Goal: Find specific page/section: Find specific page/section

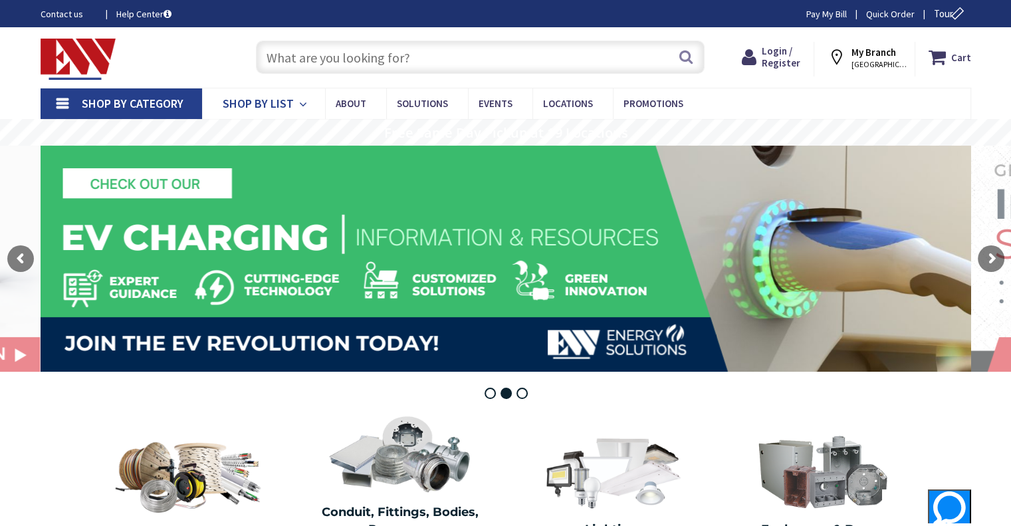
click at [285, 98] on span "Shop By List" at bounding box center [258, 103] width 71 height 15
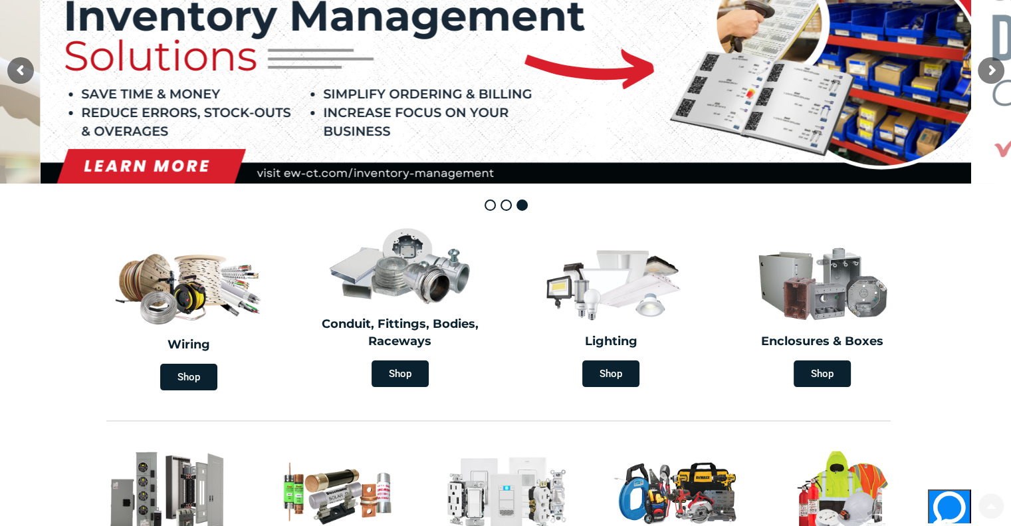
scroll to position [332, 0]
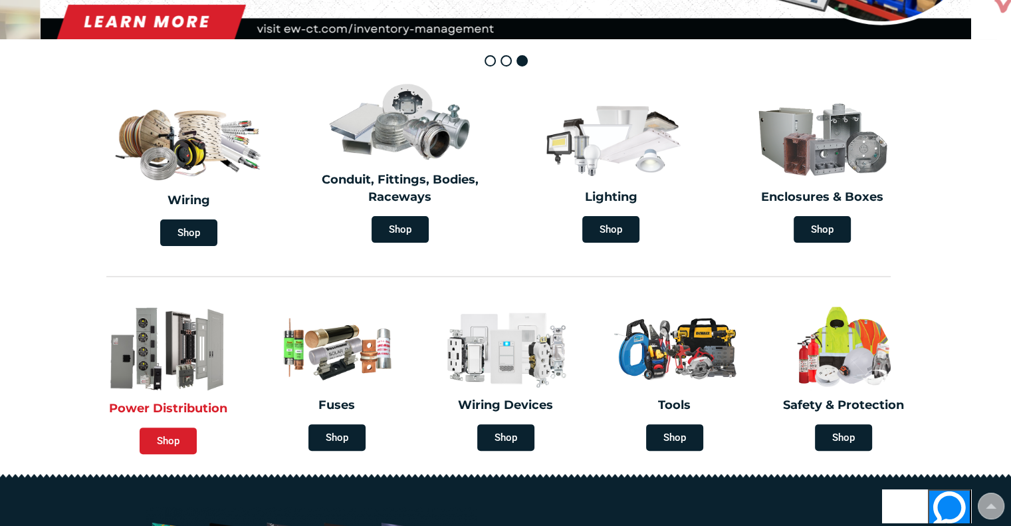
click at [169, 439] on span "Shop" at bounding box center [168, 440] width 57 height 27
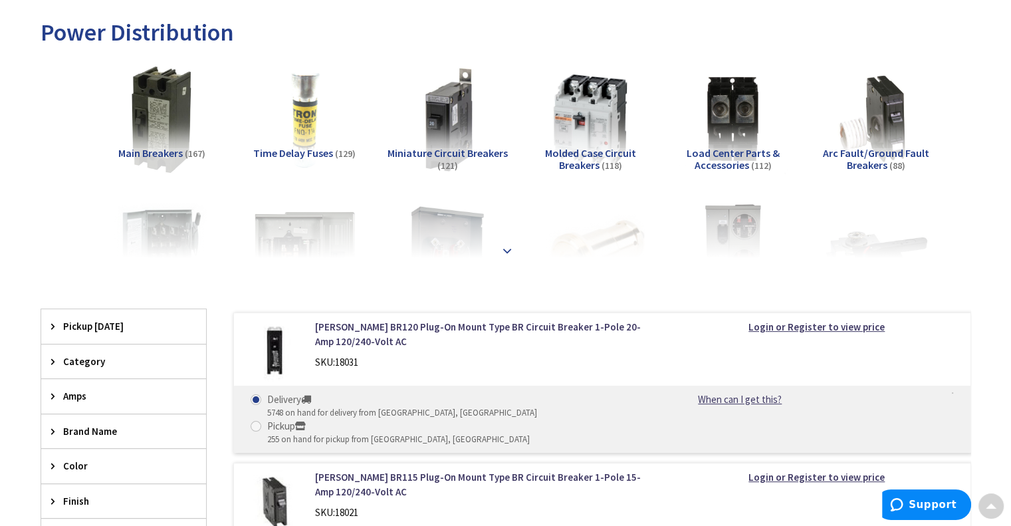
scroll to position [199, 0]
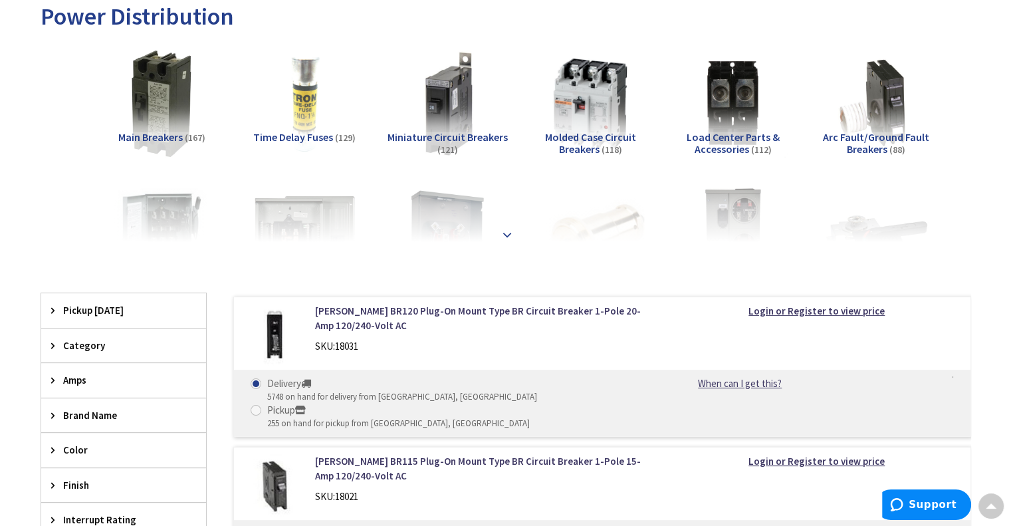
click at [511, 231] on strong at bounding box center [507, 234] width 16 height 15
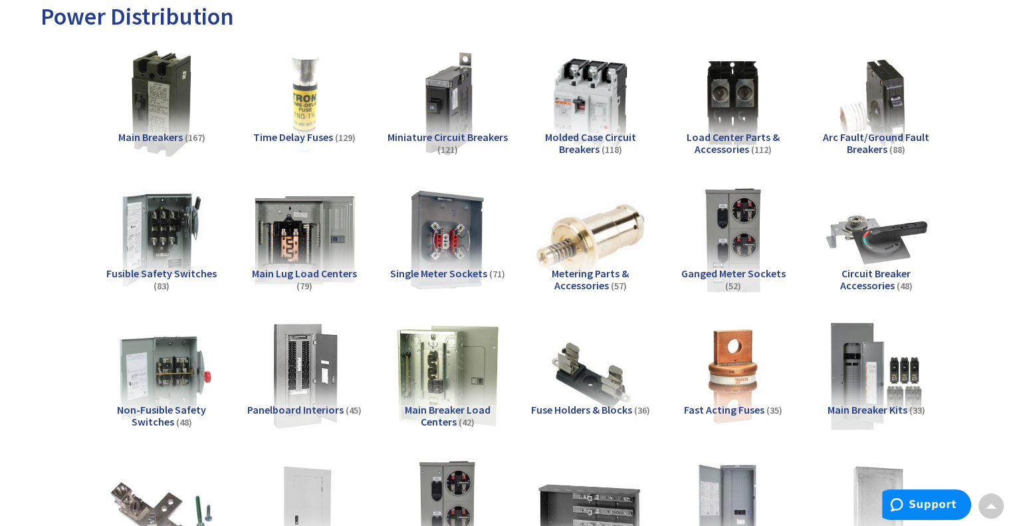
click at [485, 403] on span "Main Breaker Load Centers" at bounding box center [448, 415] width 86 height 25
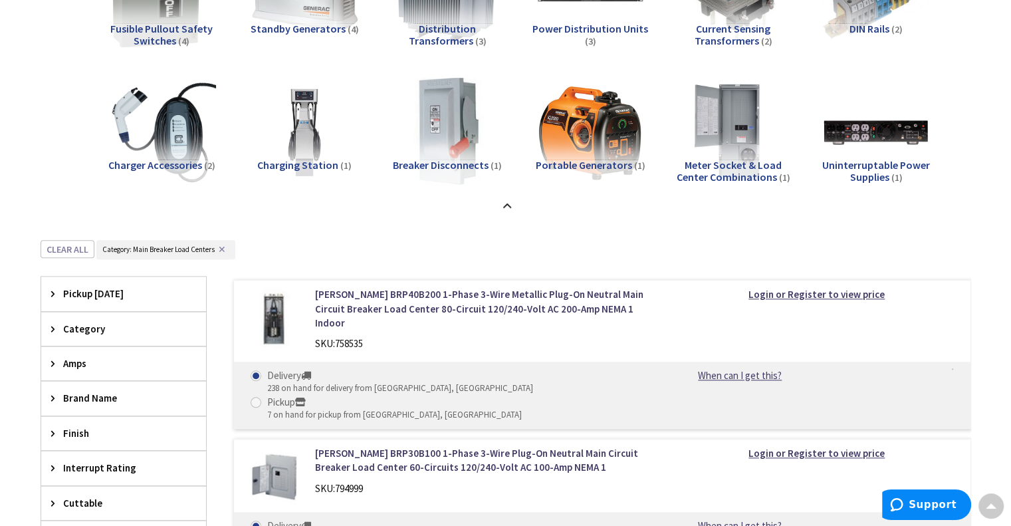
scroll to position [1369, 0]
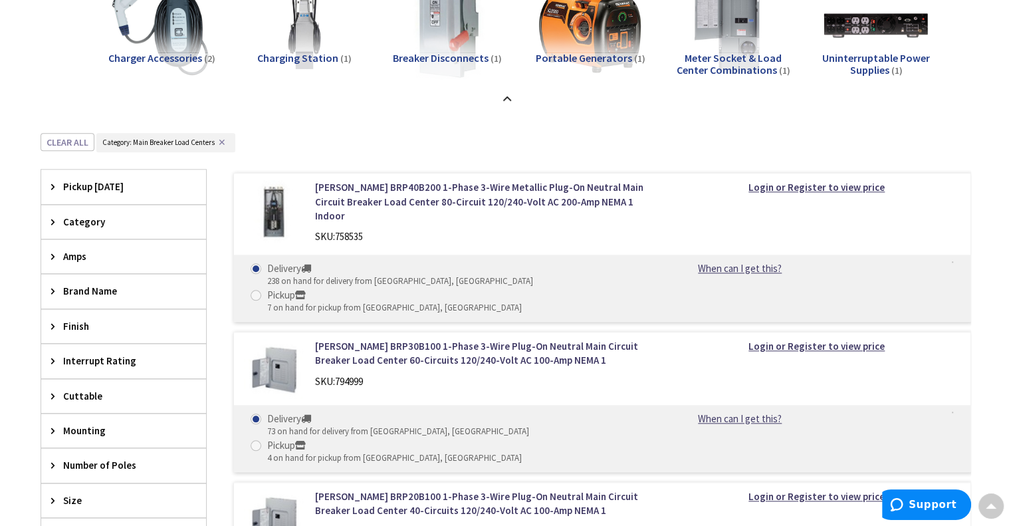
click at [114, 289] on span "Brand Name" at bounding box center [117, 291] width 108 height 14
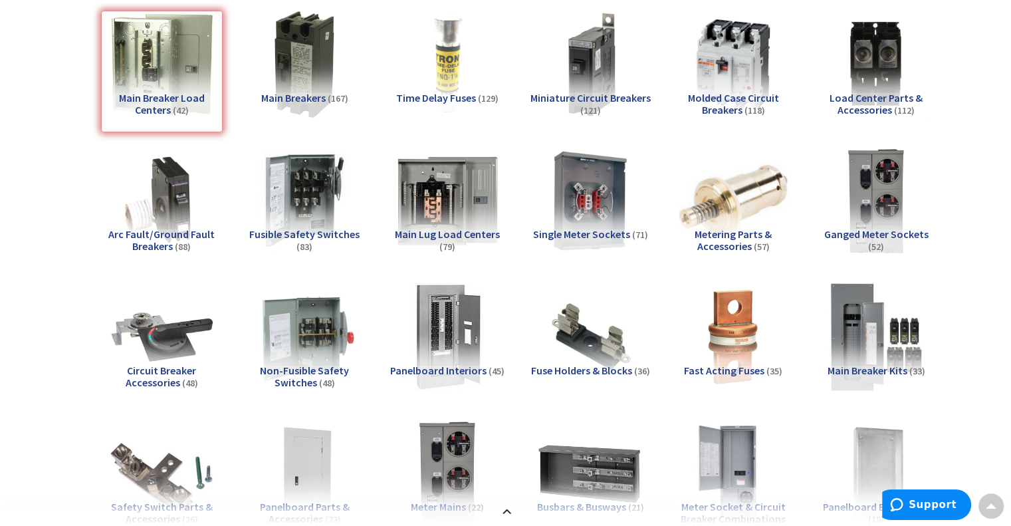
scroll to position [0, 0]
